Goal: Transaction & Acquisition: Purchase product/service

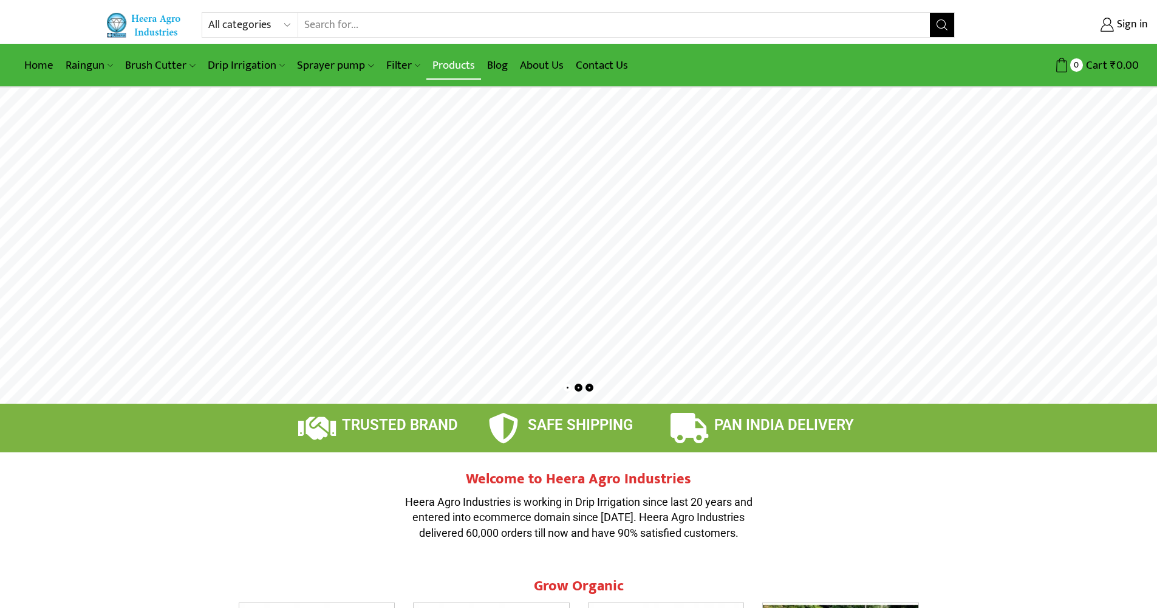
click at [433, 63] on link "Products" at bounding box center [454, 65] width 55 height 29
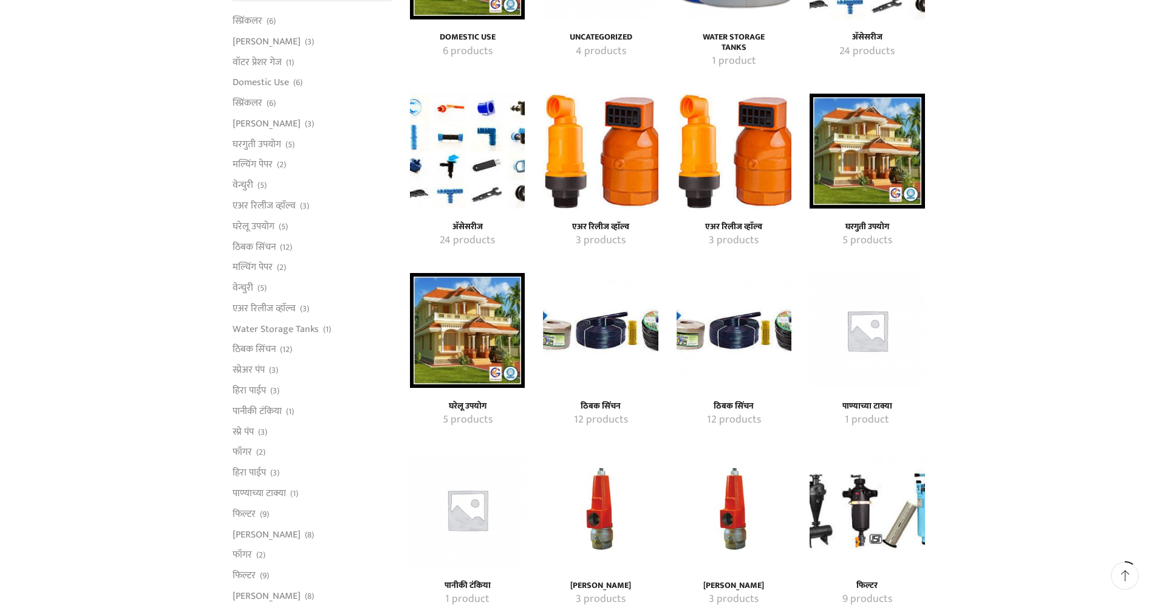
scroll to position [469, 0]
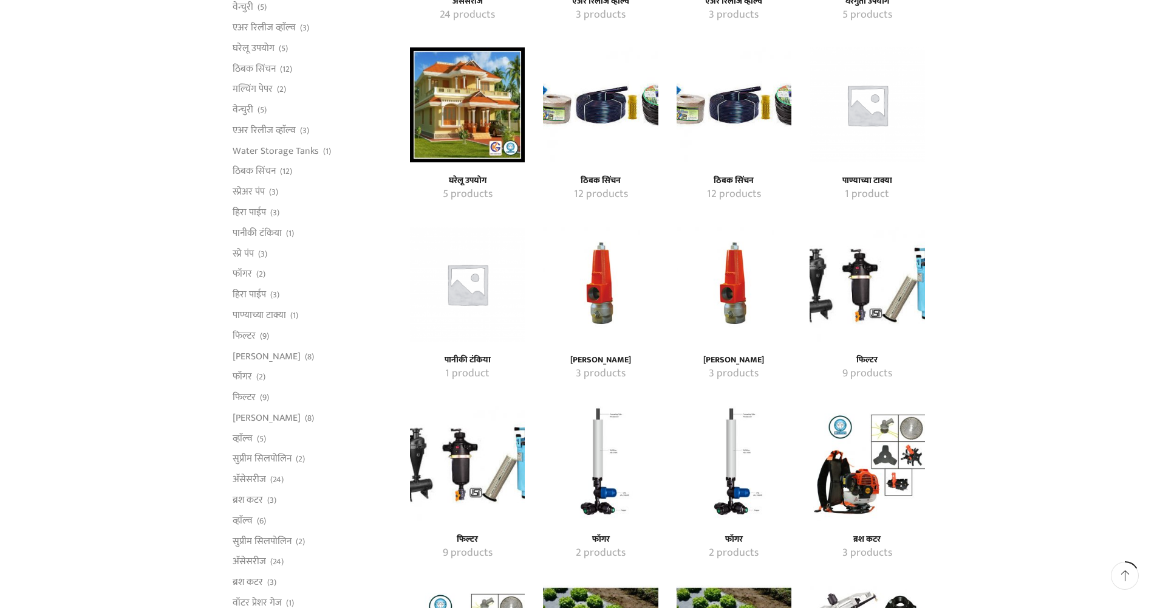
click at [729, 282] on img "Visit product category प्रेशर रिलीफ व्हाॅल्व" at bounding box center [734, 284] width 115 height 115
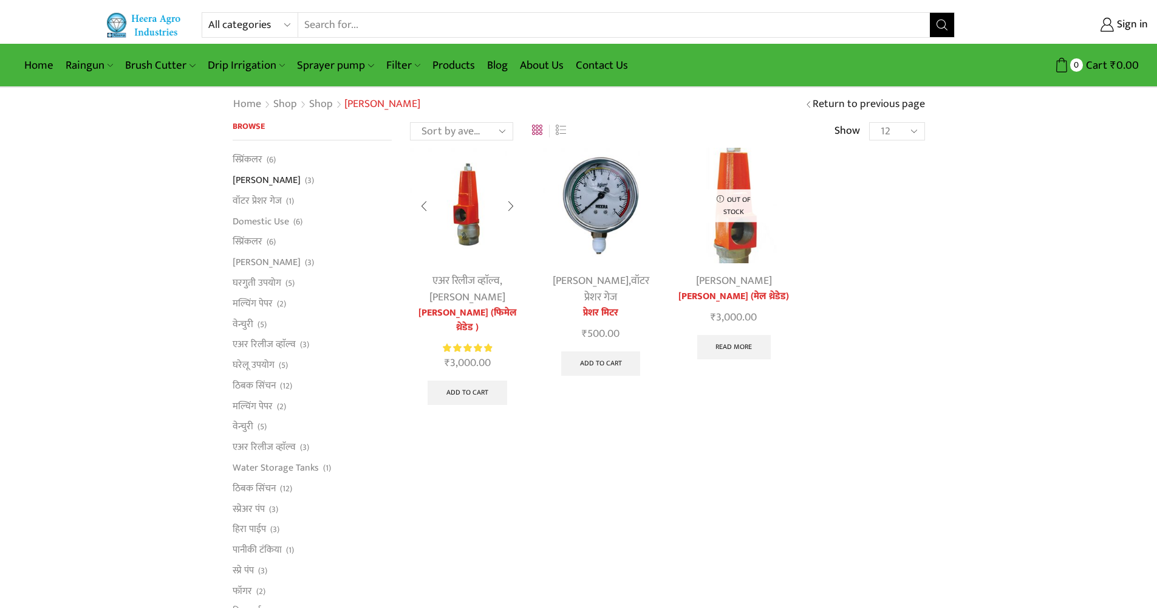
click at [457, 180] on img at bounding box center [467, 205] width 115 height 115
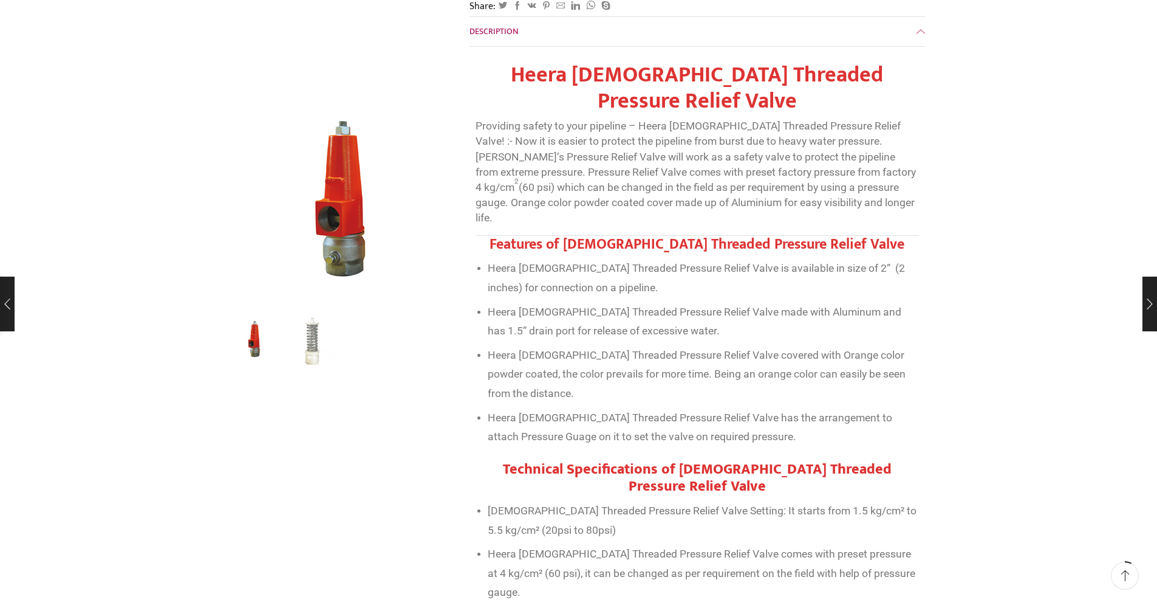
scroll to position [368, 0]
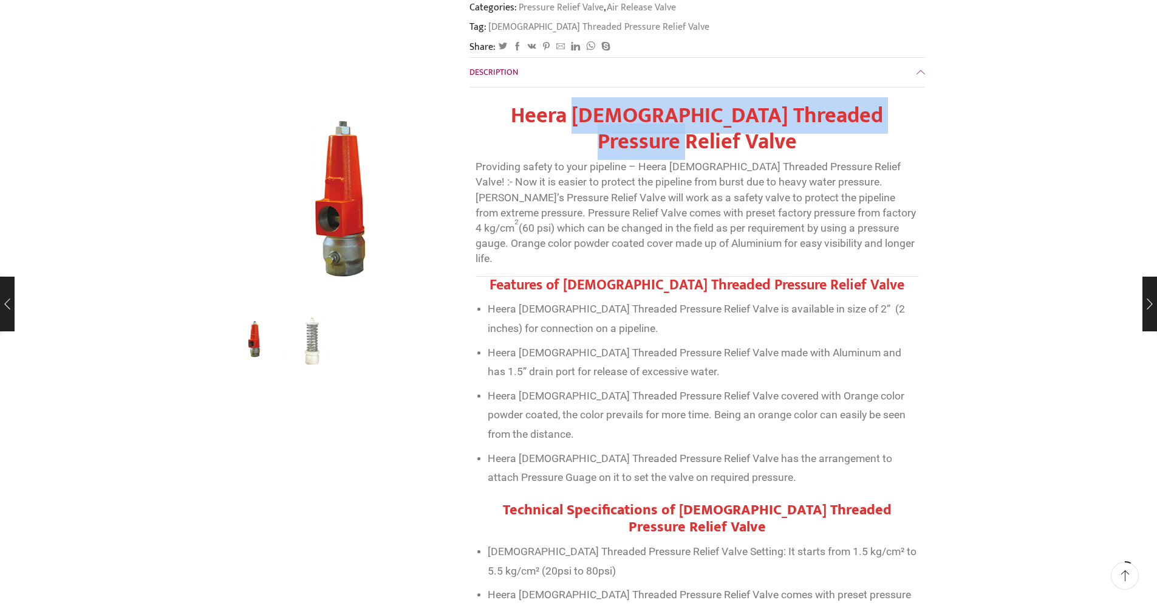
drag, startPoint x: 544, startPoint y: 78, endPoint x: 908, endPoint y: 76, distance: 364.6
click at [883, 97] on strong "Heera [DEMOGRAPHIC_DATA] Threaded Pressure Relief Valve" at bounding box center [697, 128] width 372 height 63
copy strong "[DEMOGRAPHIC_DATA] Threaded Pressure Relief Valve"
